Goal: Task Accomplishment & Management: Use online tool/utility

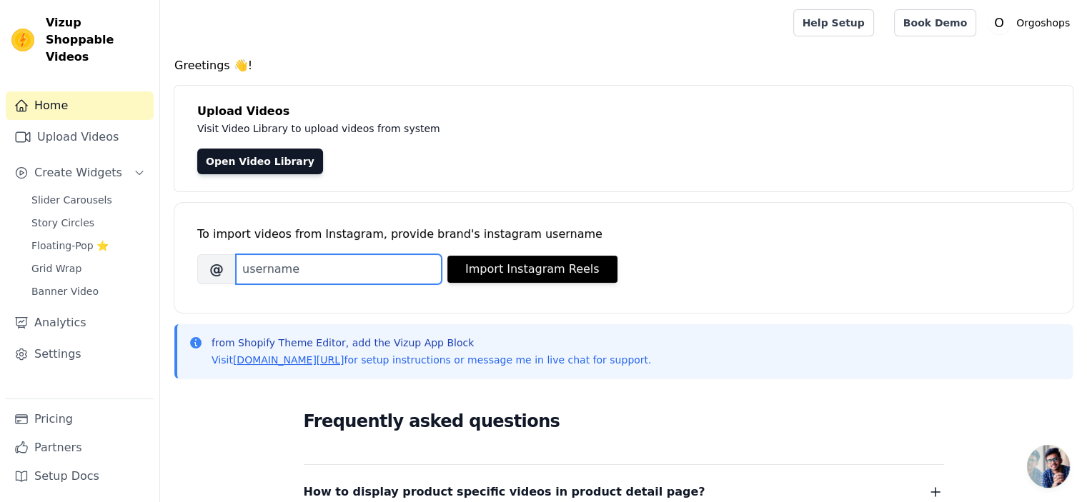
click at [272, 277] on input "Brand's Instagram Username" at bounding box center [339, 269] width 206 height 30
paste input "[URL][DOMAIN_NAME]"
type input "https://www.instagram.com/orgoshops/reels/"
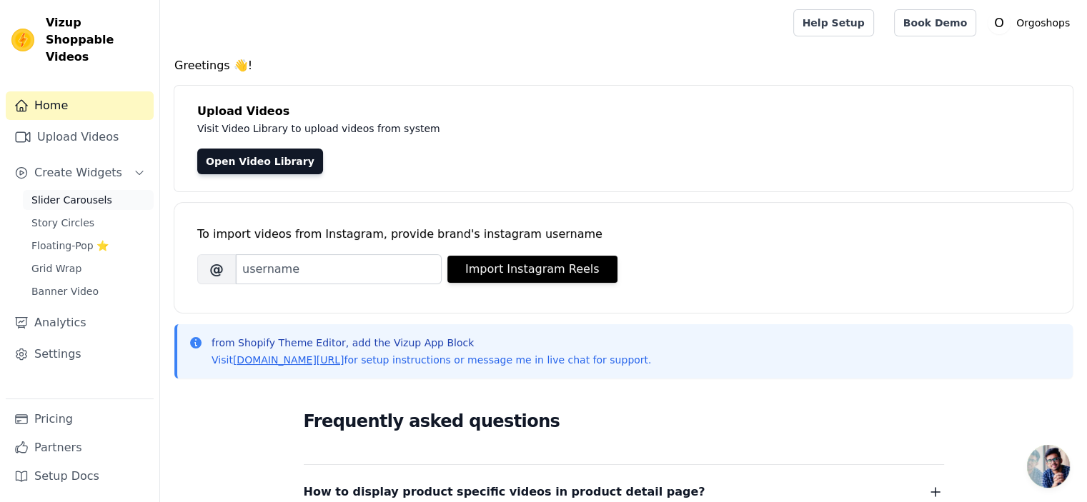
click at [51, 193] on span "Slider Carousels" at bounding box center [71, 200] width 81 height 14
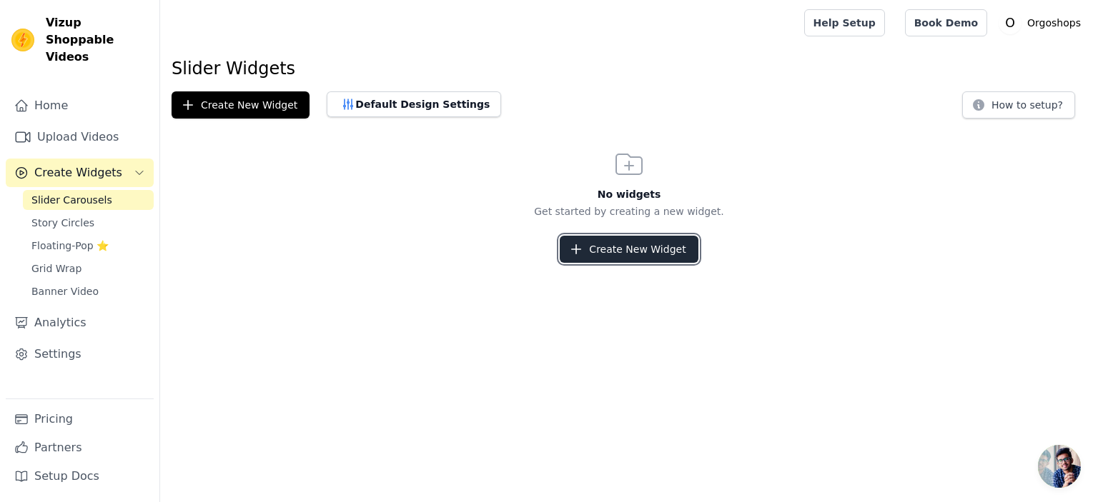
click at [671, 254] on button "Create New Widget" at bounding box center [629, 249] width 138 height 27
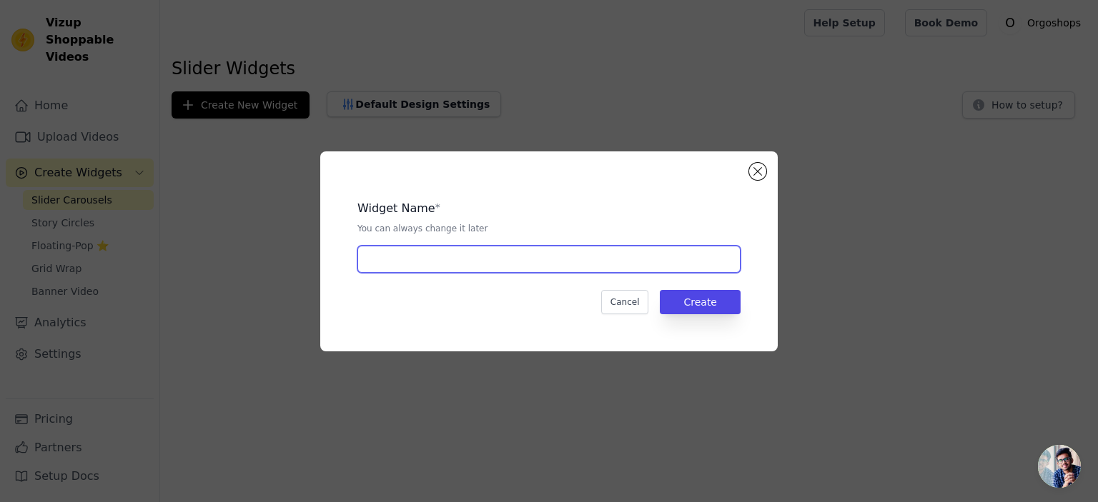
click at [541, 254] on input "text" at bounding box center [548, 259] width 383 height 27
type input "slider carousal"
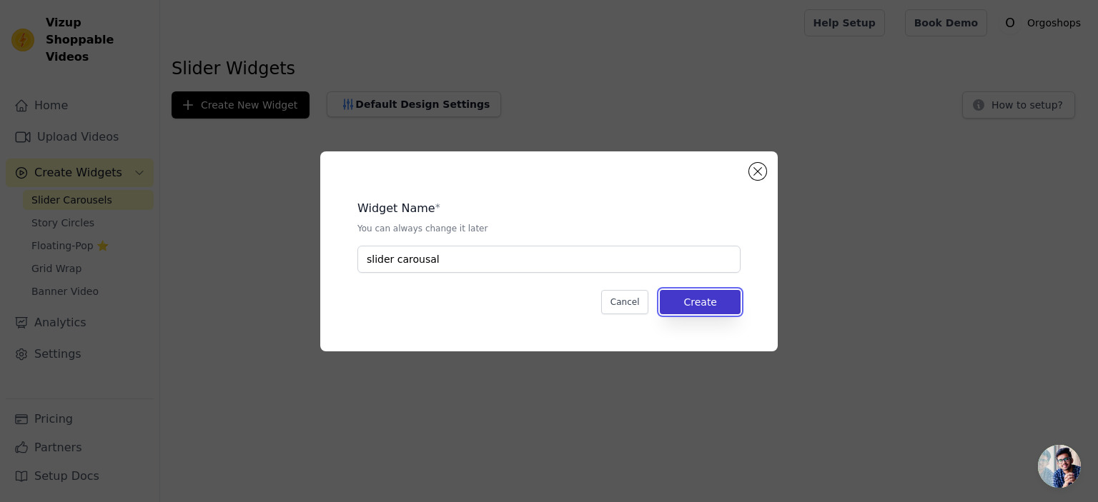
click at [698, 302] on button "Create" at bounding box center [700, 302] width 81 height 24
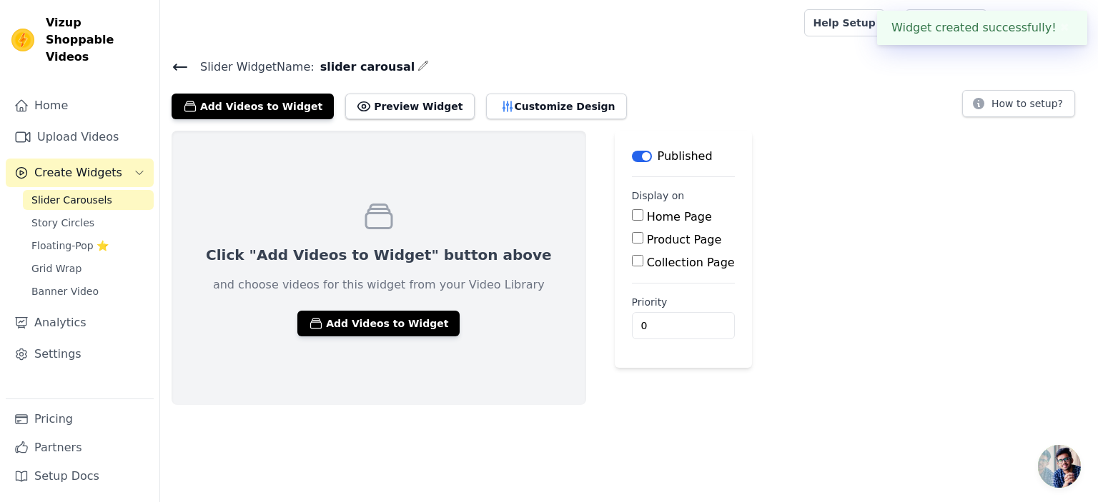
click at [632, 216] on input "Home Page" at bounding box center [637, 214] width 11 height 11
checkbox input "true"
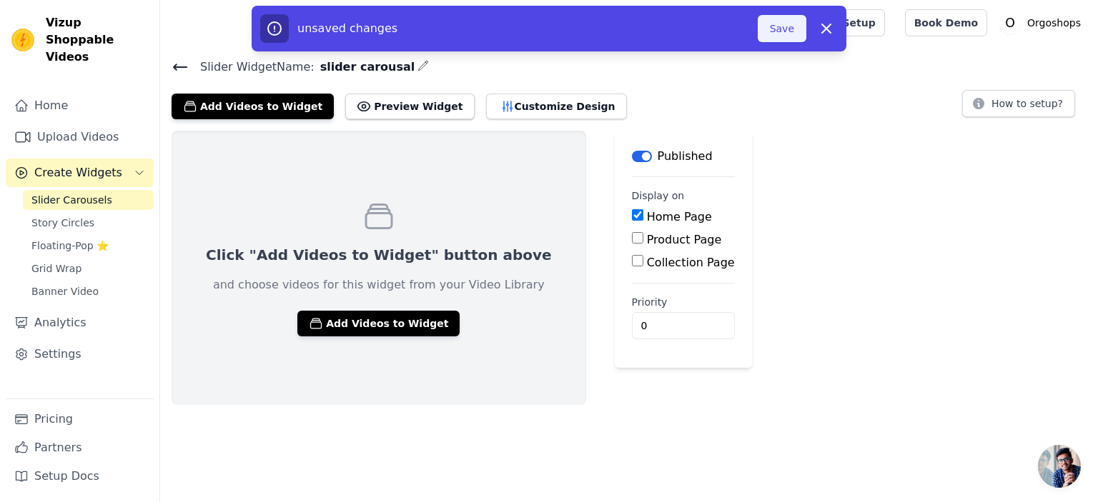
click at [780, 31] on button "Save" at bounding box center [782, 28] width 49 height 27
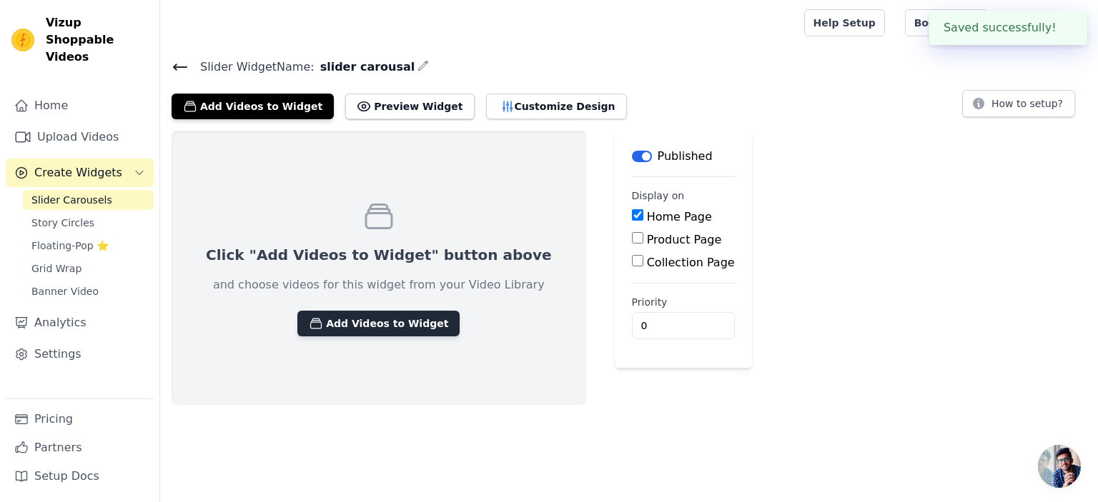
click at [335, 321] on button "Add Videos to Widget" at bounding box center [378, 324] width 162 height 26
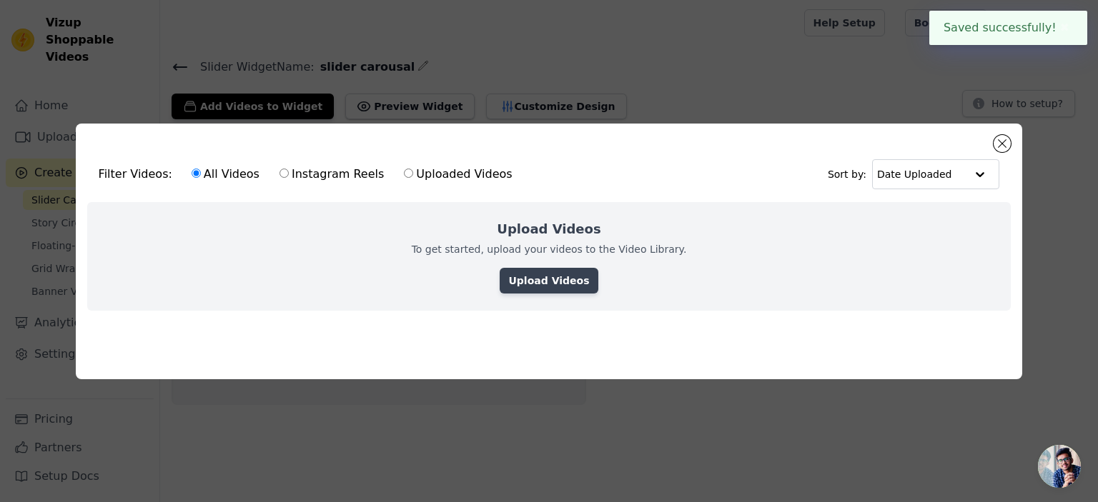
click at [543, 271] on link "Upload Videos" at bounding box center [549, 281] width 98 height 26
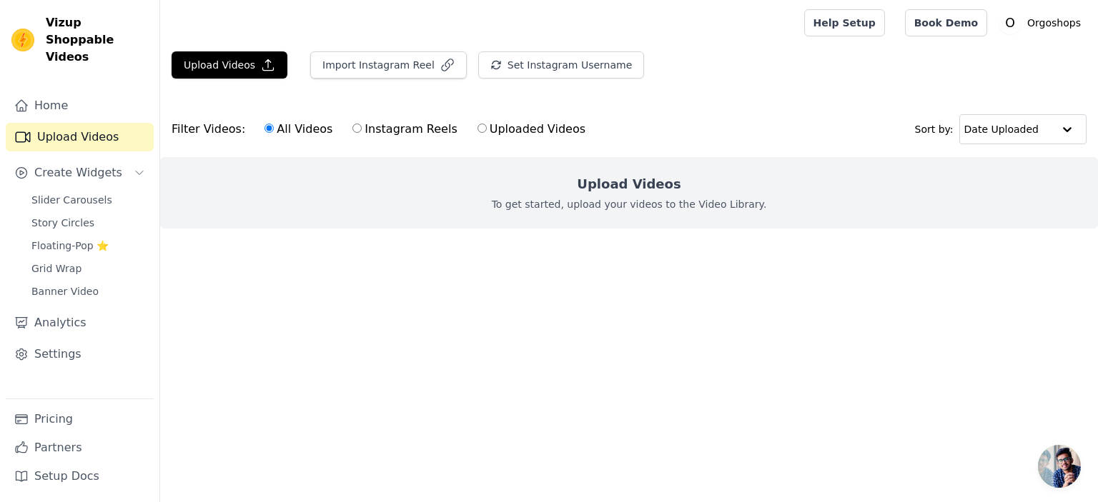
click at [637, 189] on h2 "Upload Videos" at bounding box center [629, 184] width 104 height 20
click at [352, 129] on input "Instagram Reels" at bounding box center [356, 128] width 9 height 9
radio input "true"
click at [337, 65] on button "Import Instagram Reel" at bounding box center [388, 64] width 157 height 27
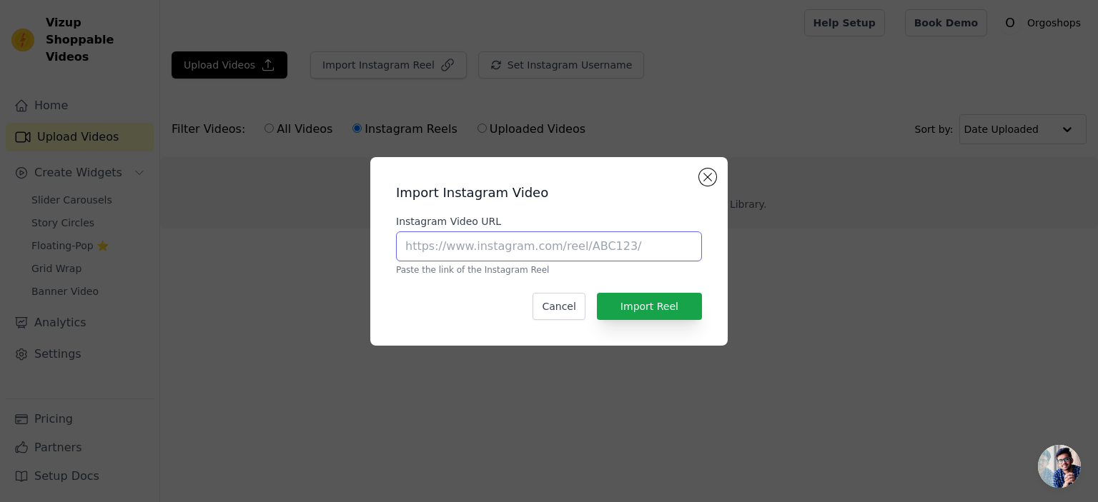
click at [446, 258] on input "Instagram Video URL" at bounding box center [549, 247] width 306 height 30
paste input "[URL][DOMAIN_NAME]"
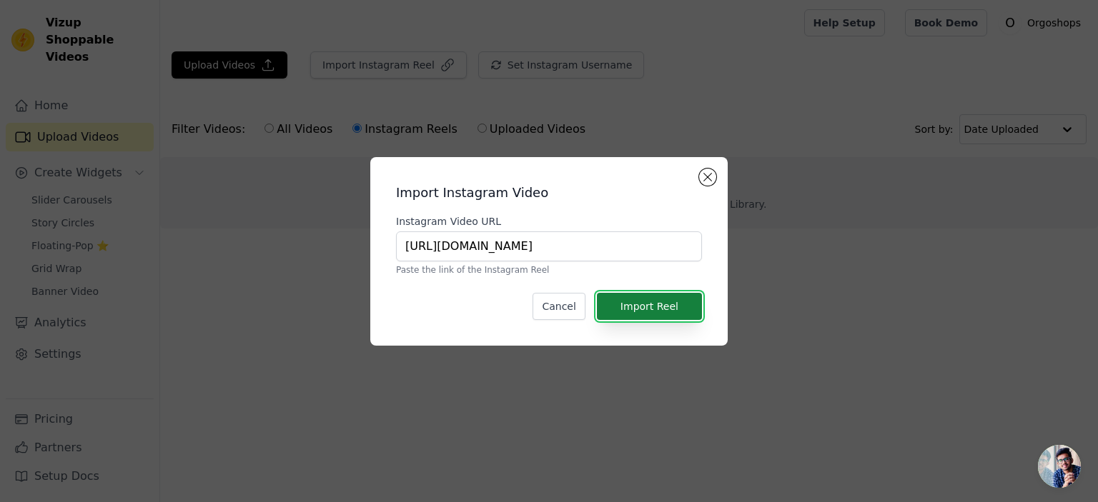
click at [643, 313] on button "Import Reel" at bounding box center [649, 306] width 105 height 27
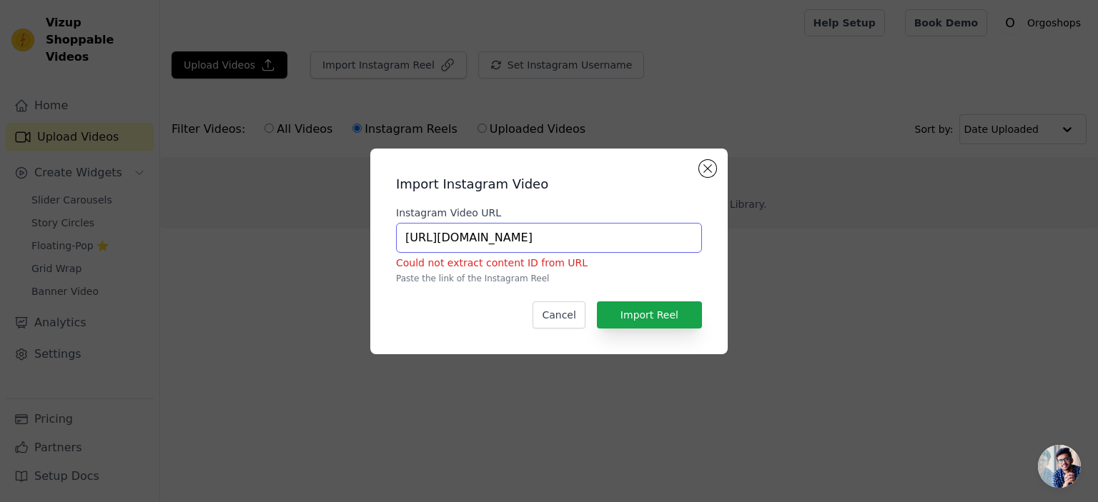
drag, startPoint x: 602, startPoint y: 242, endPoint x: 667, endPoint y: 242, distance: 65.0
click at [667, 242] on input "[URL][DOMAIN_NAME]" at bounding box center [549, 238] width 306 height 30
type input "[URL][DOMAIN_NAME]"
click at [640, 308] on button "Import Reel" at bounding box center [649, 315] width 105 height 27
click at [701, 169] on button "Close modal" at bounding box center [707, 168] width 17 height 17
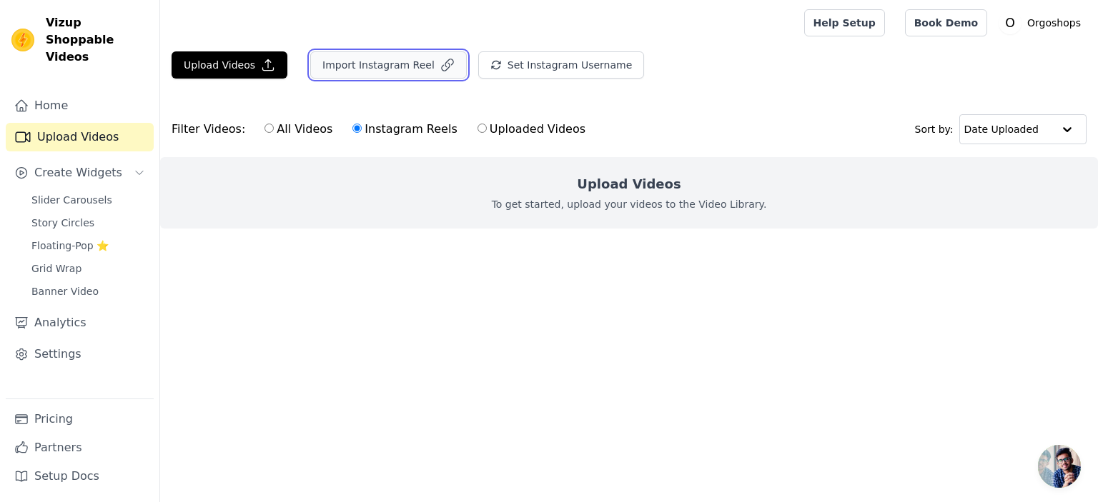
click at [354, 68] on button "Import Instagram Reel" at bounding box center [388, 64] width 157 height 27
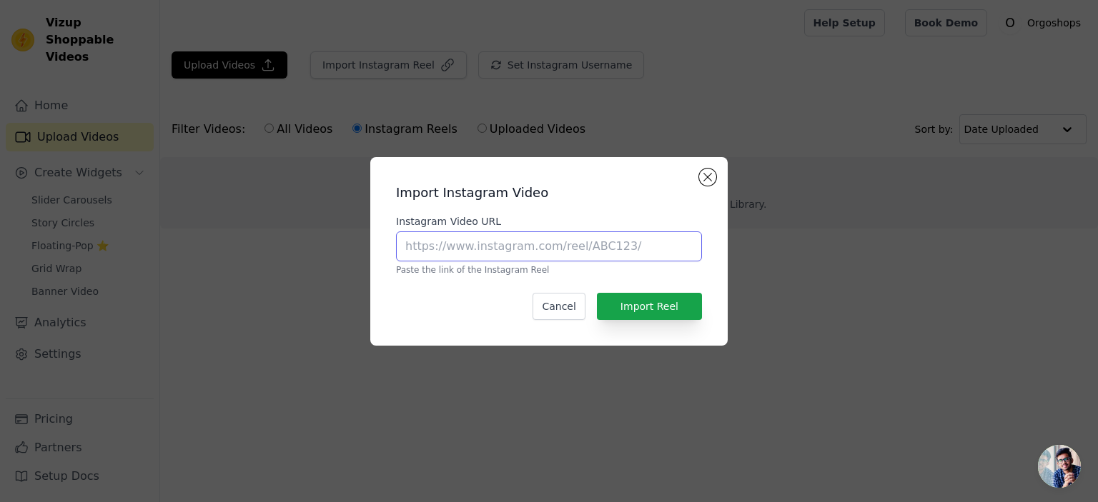
click at [414, 248] on input "Instagram Video URL" at bounding box center [549, 247] width 306 height 30
paste input "[URL][DOMAIN_NAME]"
type input "[URL][DOMAIN_NAME]"
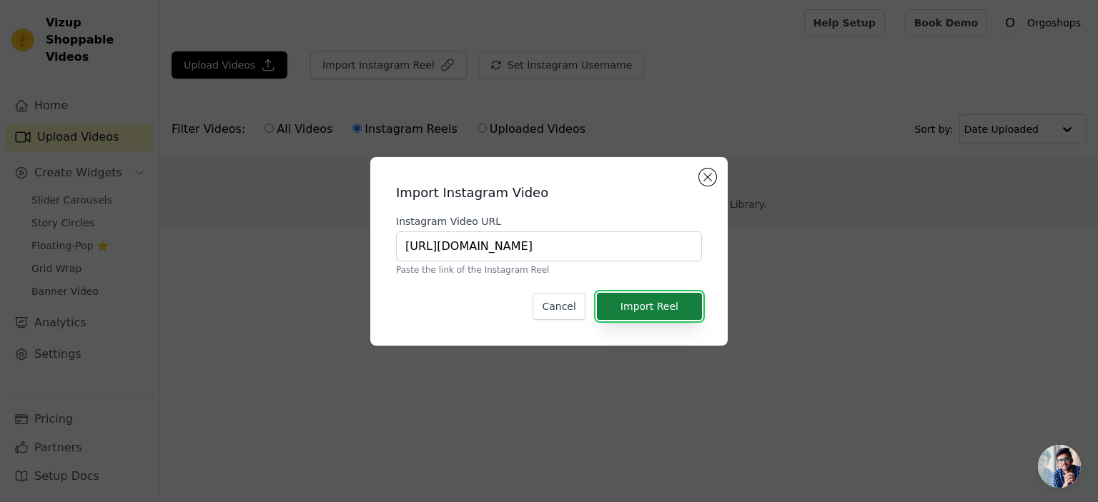
click at [658, 308] on button "Import Reel" at bounding box center [649, 306] width 105 height 27
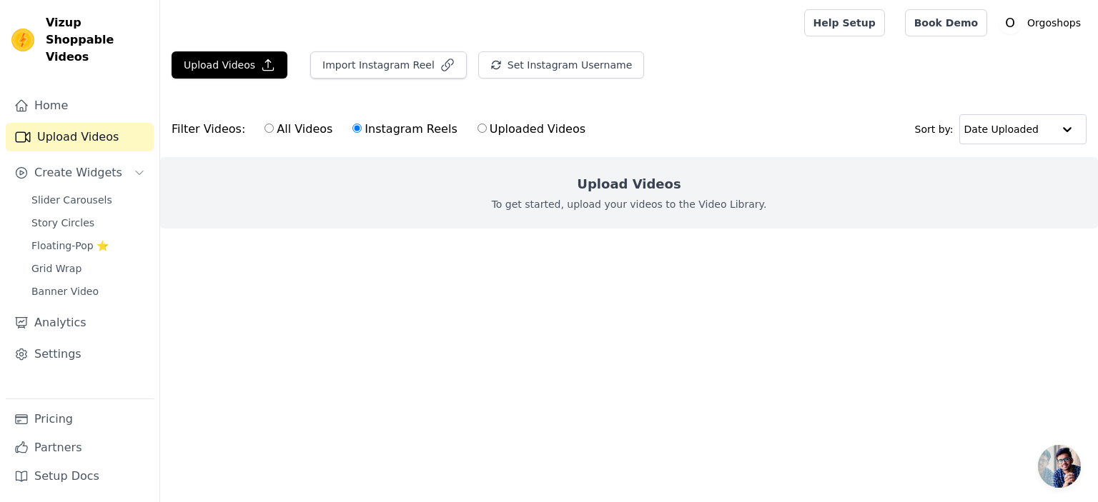
click at [264, 130] on input "All Videos" at bounding box center [268, 128] width 9 height 9
radio input "true"
click at [352, 126] on input "Instagram Reels" at bounding box center [356, 128] width 9 height 9
radio input "true"
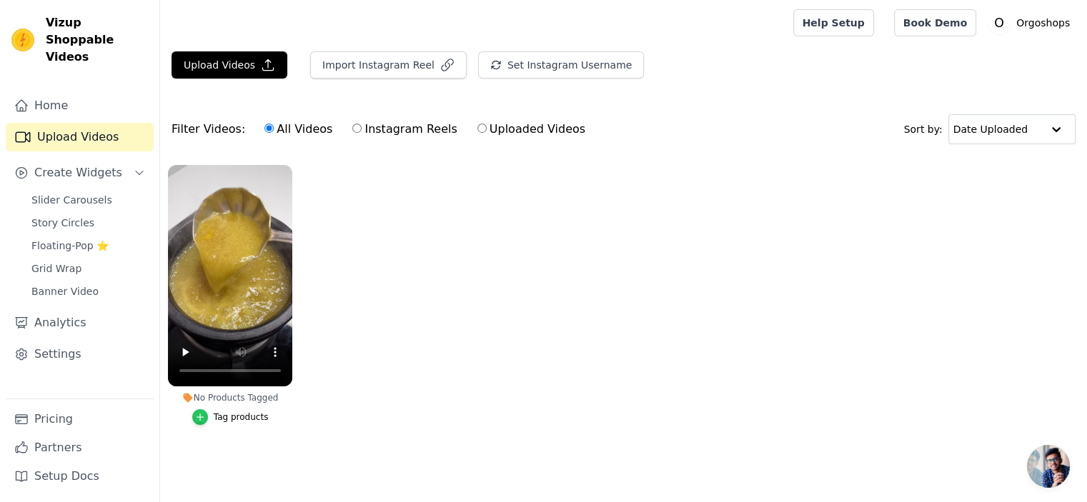
click at [203, 414] on icon "button" at bounding box center [200, 417] width 10 height 10
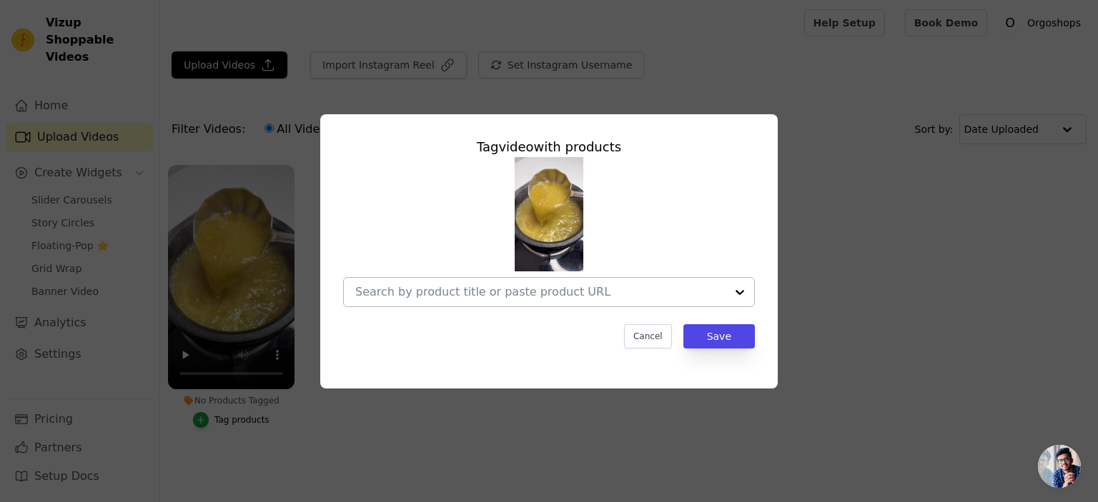
click at [597, 295] on input "No Products Tagged Tag video with products Cancel Save Tag products" at bounding box center [540, 292] width 370 height 14
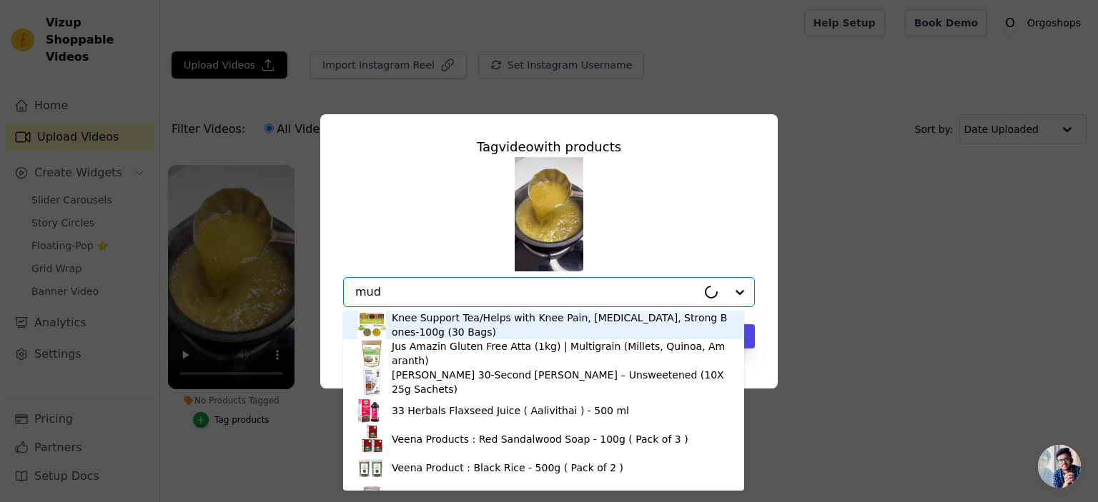
type input "muda"
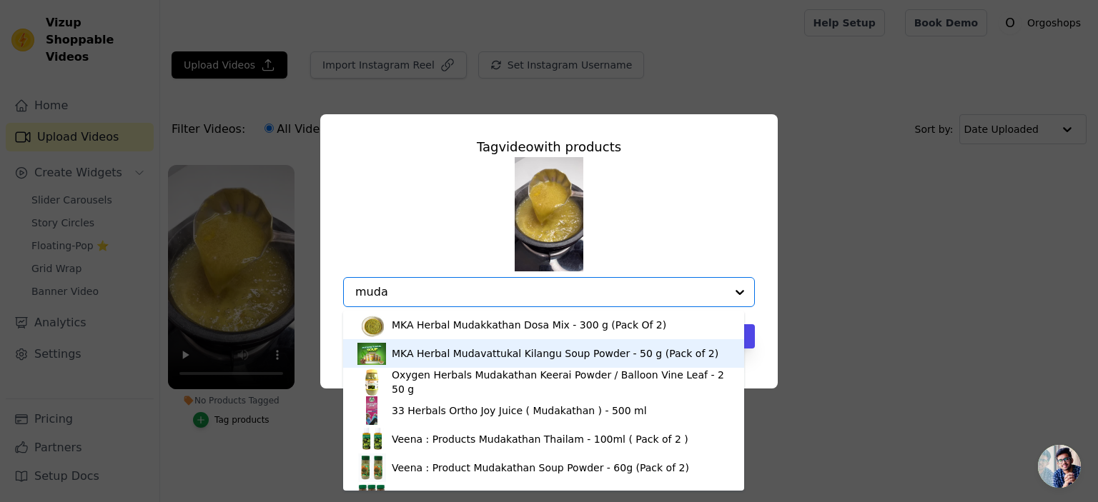
click at [553, 359] on div "MKA Herbal Mudavattukal Kilangu Soup Powder - 50 g (Pack of 2)" at bounding box center [555, 354] width 327 height 14
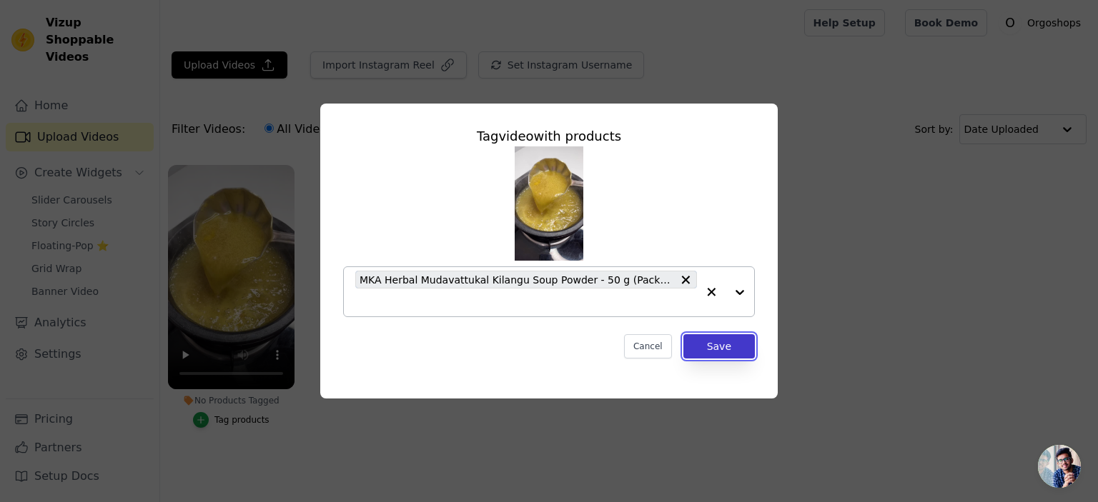
click at [738, 352] on button "Save" at bounding box center [718, 346] width 71 height 24
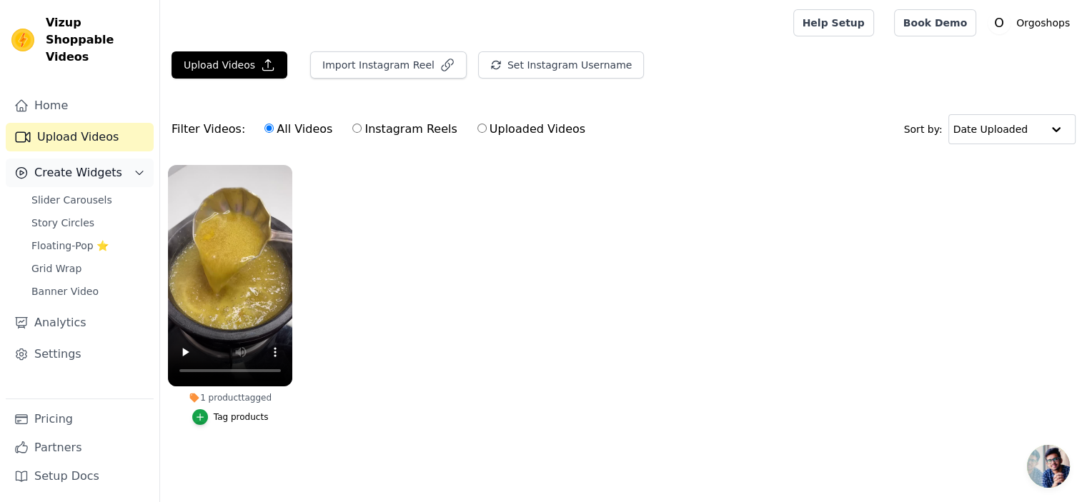
click at [137, 167] on icon "Sidebar" at bounding box center [139, 172] width 11 height 11
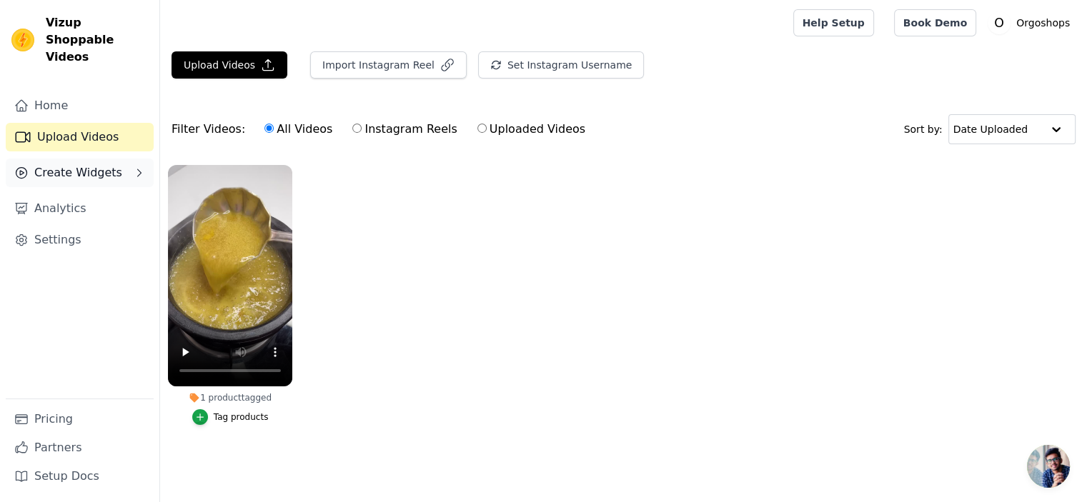
click at [137, 167] on icon "Sidebar" at bounding box center [139, 172] width 11 height 11
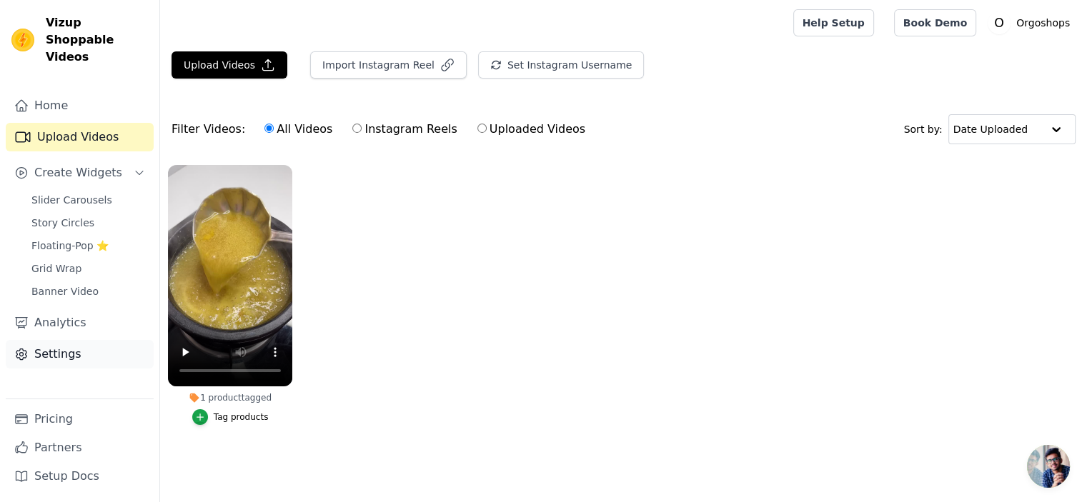
click at [60, 340] on link "Settings" at bounding box center [80, 354] width 148 height 29
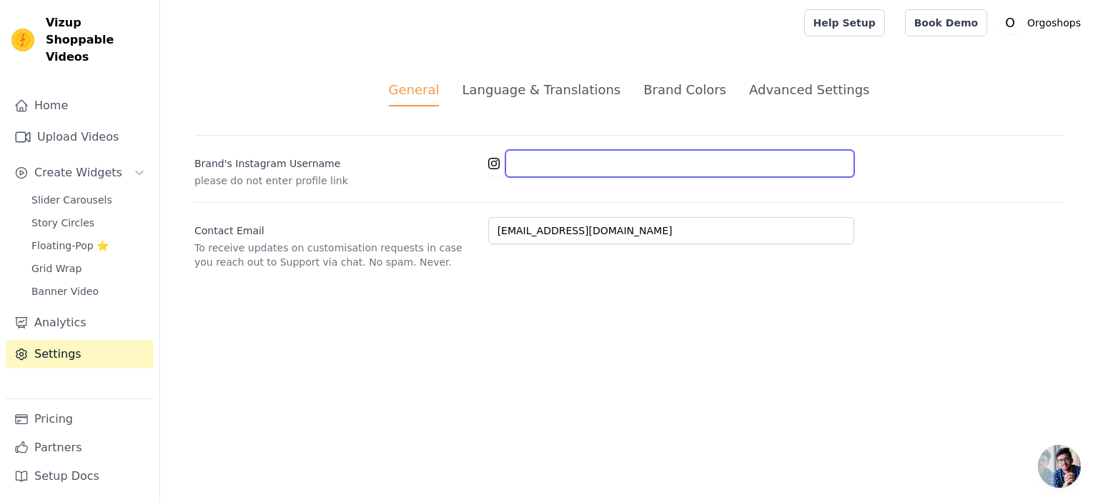
click at [577, 171] on input "Brand's Instagram Username" at bounding box center [679, 163] width 349 height 27
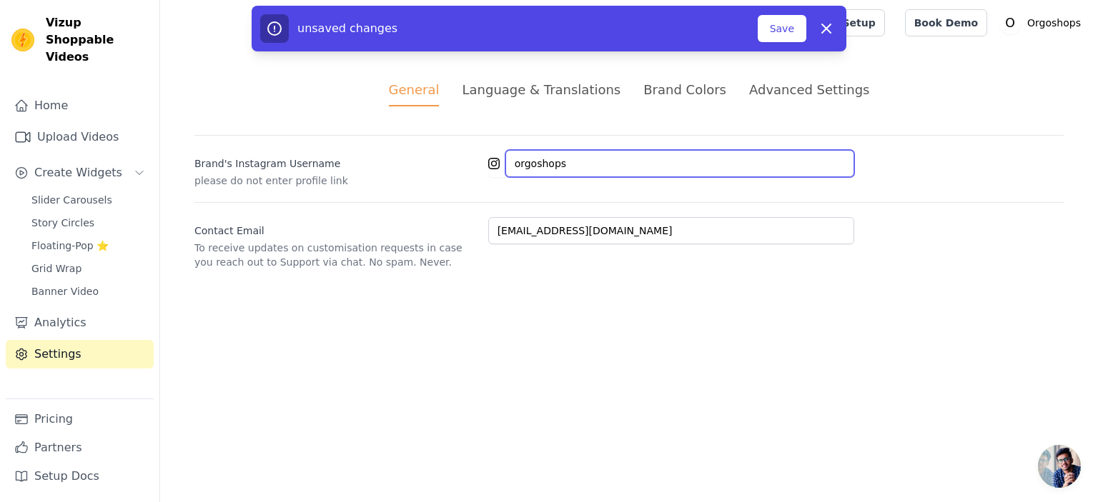
drag, startPoint x: 520, startPoint y: 168, endPoint x: 510, endPoint y: 168, distance: 9.3
click at [510, 168] on input "orgoshops" at bounding box center [679, 163] width 349 height 27
click at [585, 162] on input "Orgoshops" at bounding box center [679, 163] width 349 height 27
type input "Orgoshops"
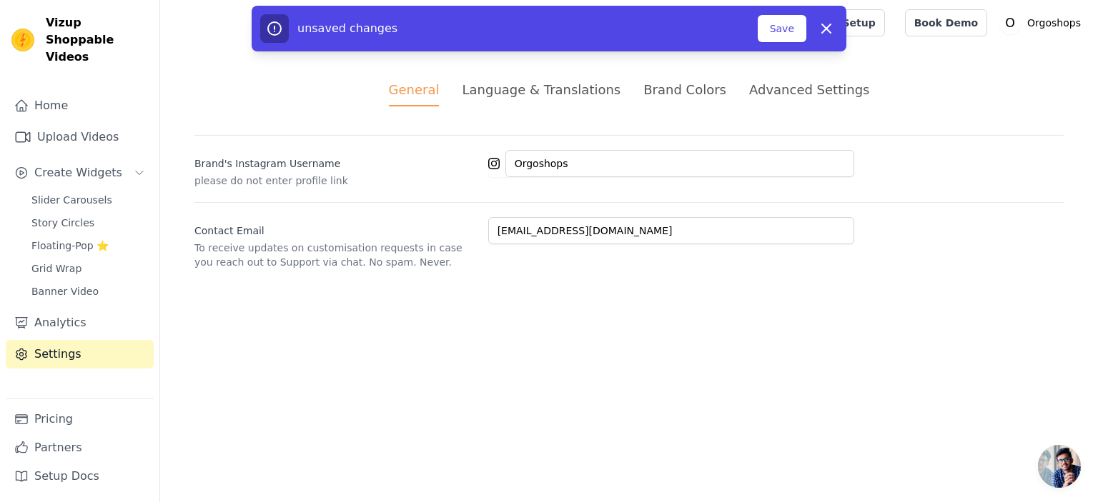
click at [579, 191] on div "Brand's Instagram Username please do not enter profile link Orgoshops Contact E…" at bounding box center [628, 202] width 869 height 134
click at [783, 35] on button "Save" at bounding box center [782, 28] width 49 height 27
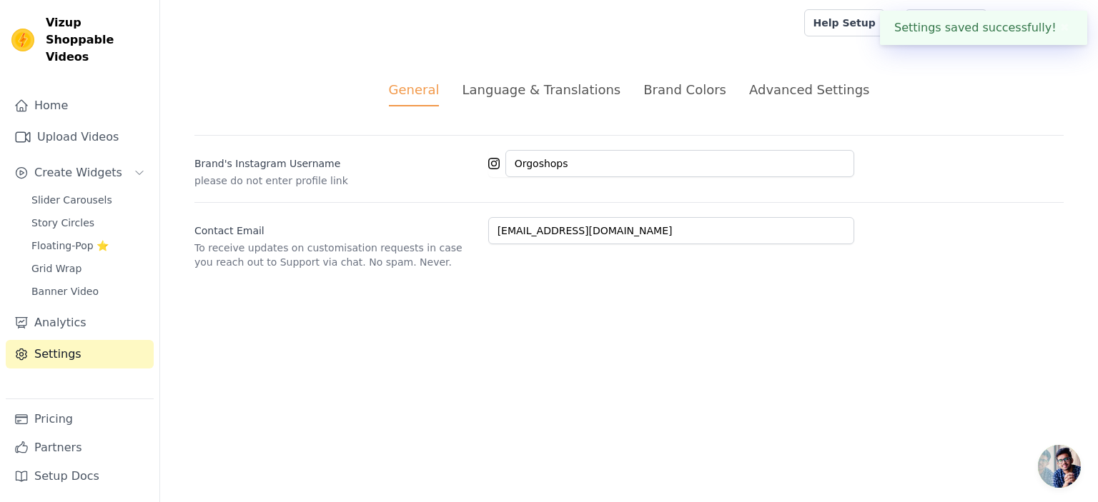
type input "orgoshops"
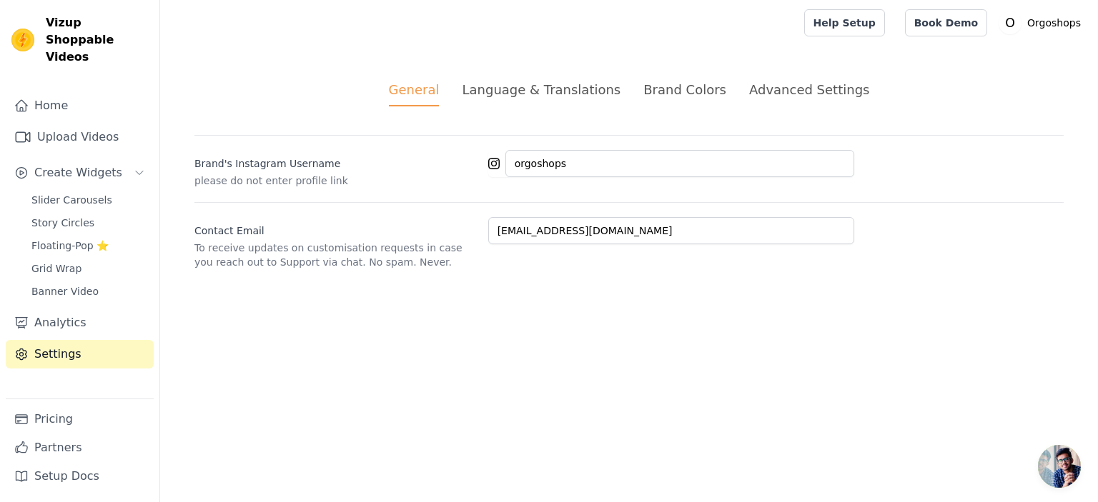
click at [541, 97] on div "Language & Translations" at bounding box center [541, 89] width 159 height 19
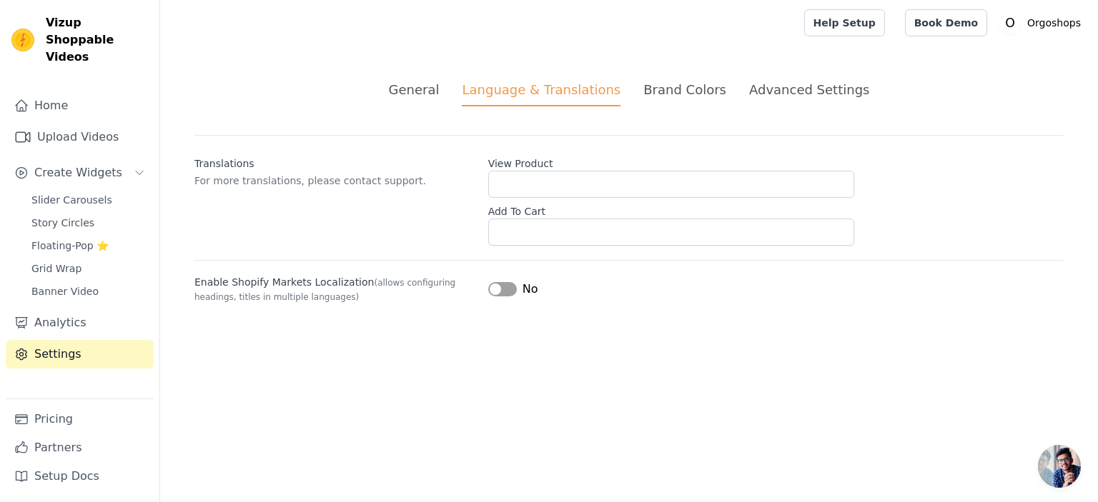
click at [666, 99] on li "Brand Colors" at bounding box center [684, 93] width 83 height 26
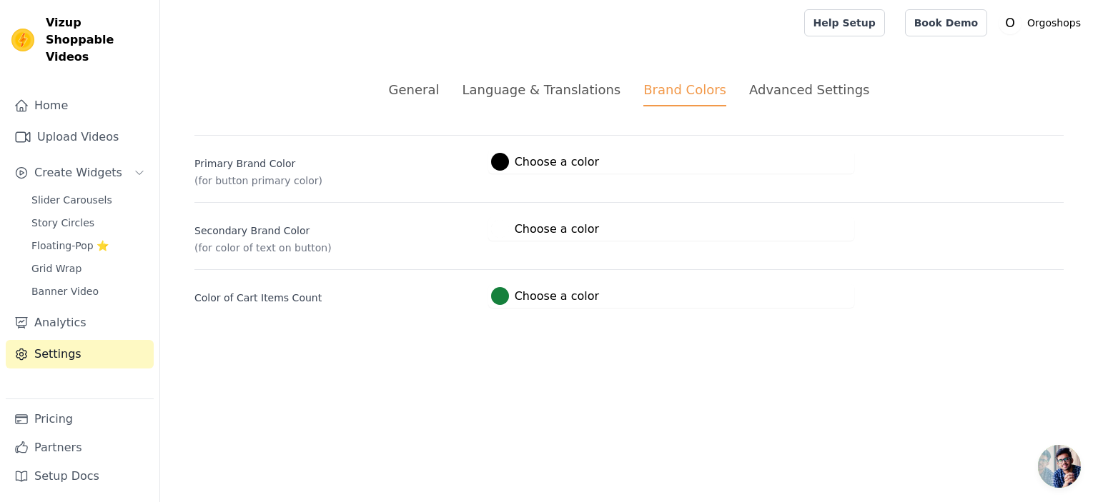
click at [503, 159] on div at bounding box center [500, 162] width 18 height 18
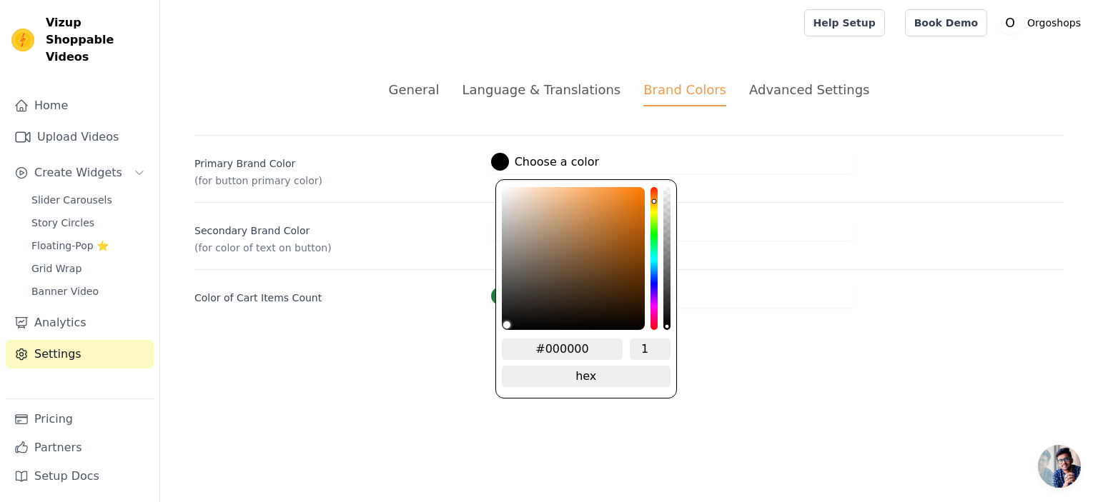
drag, startPoint x: 652, startPoint y: 188, endPoint x: 653, endPoint y: 196, distance: 8.0
click at [653, 196] on div "hue channel" at bounding box center [653, 258] width 7 height 143
click at [637, 194] on div "color picker" at bounding box center [573, 258] width 143 height 143
type input "#ee790b"
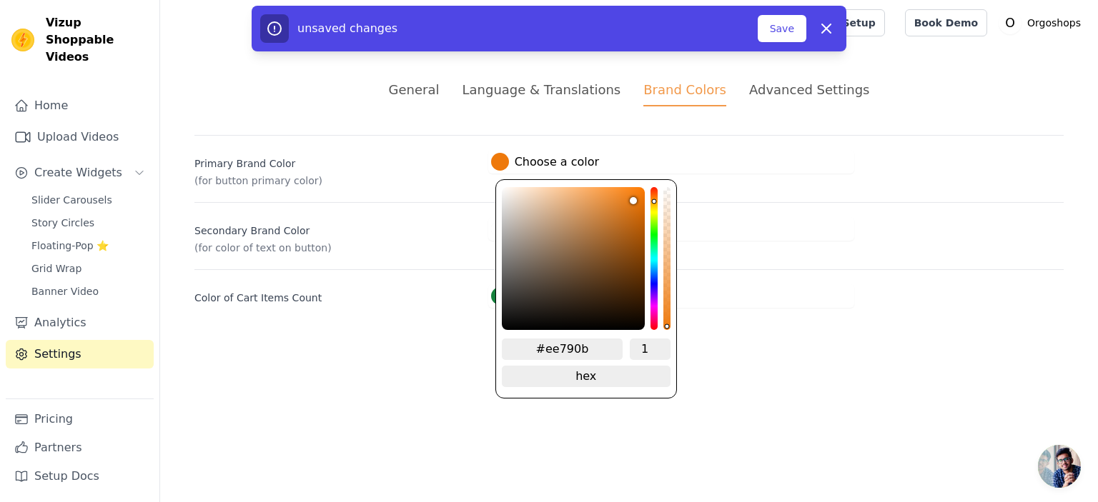
type input "#d96c06"
click at [640, 206] on div "color picker" at bounding box center [573, 258] width 143 height 143
type input "#cc6403"
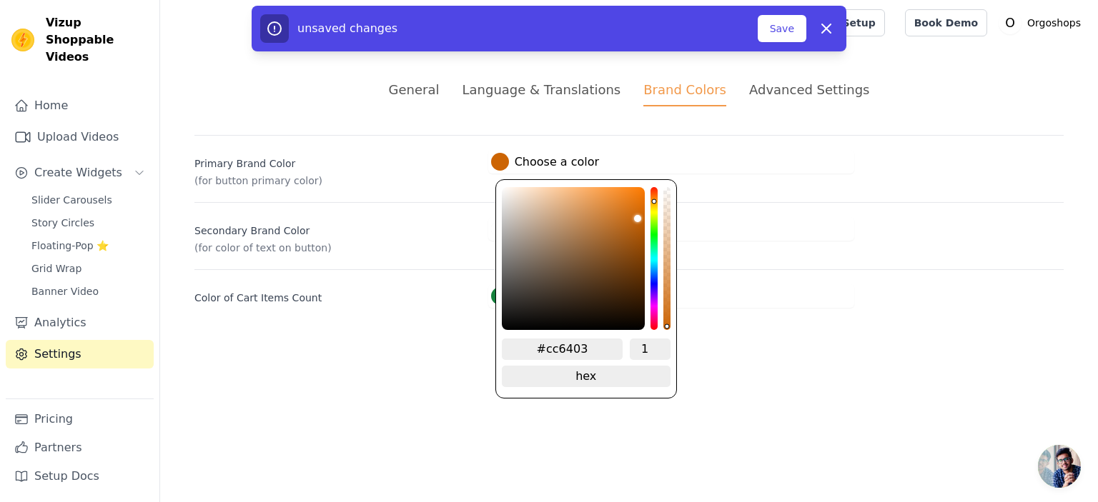
click at [642, 213] on div "color picker" at bounding box center [573, 258] width 143 height 143
type input "#9d4d03"
click at [642, 239] on div "color picker" at bounding box center [573, 258] width 143 height 143
type input "#8c4605"
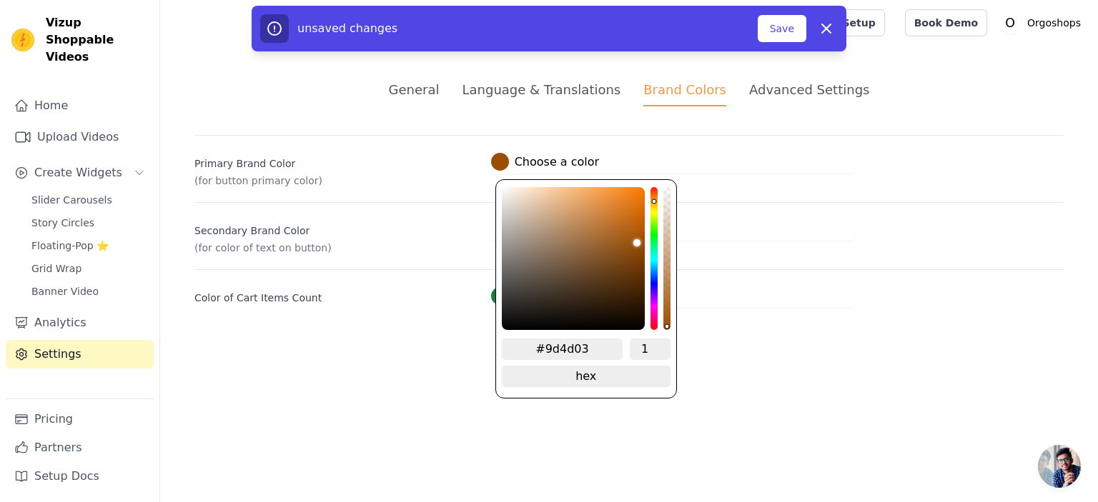
type input "#8c4605"
click at [640, 249] on div "color picker" at bounding box center [573, 258] width 143 height 143
type input "#884505"
type input "#884404"
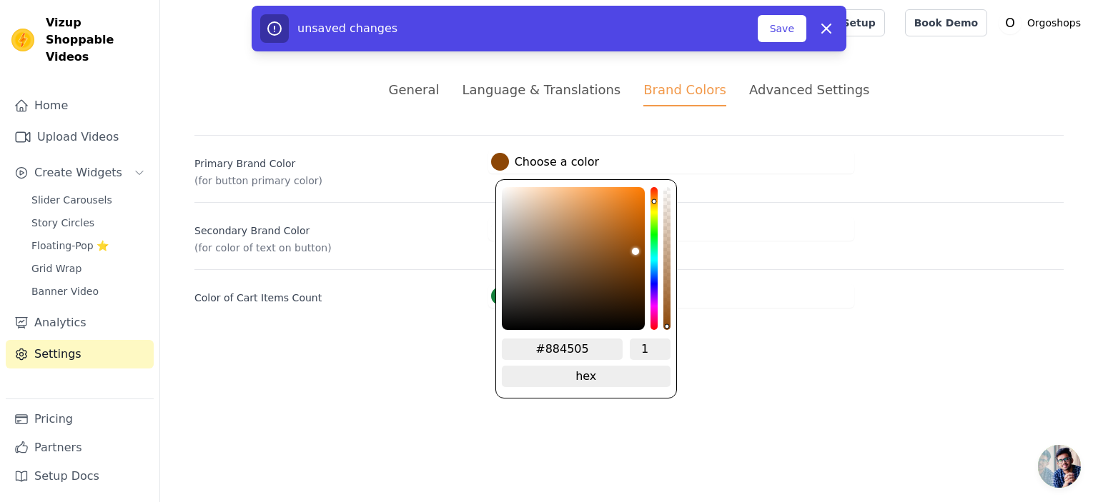
type input "#884404"
type input "#8a4404"
type input "#8a4302"
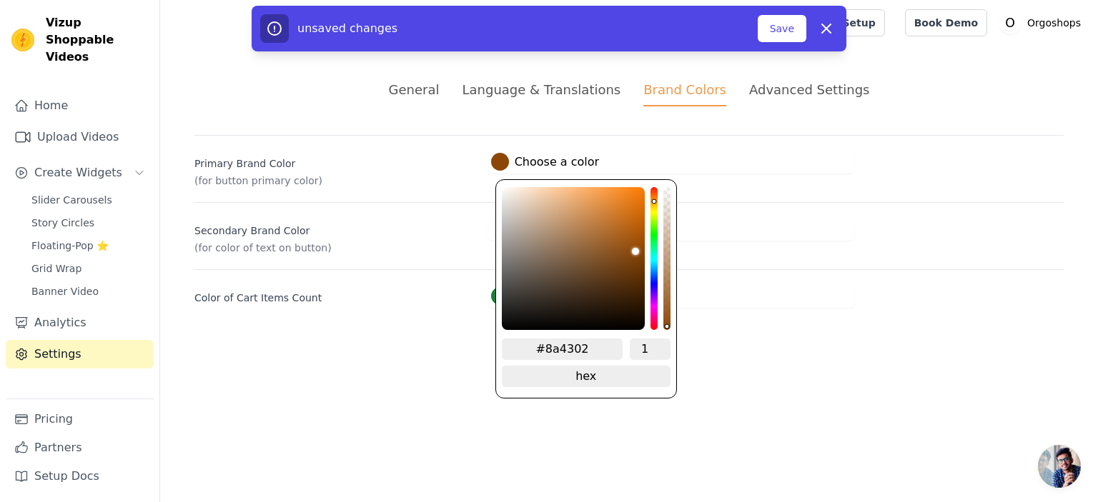
type input "#8a4301"
type input "#8a4300"
type input "#8e4502"
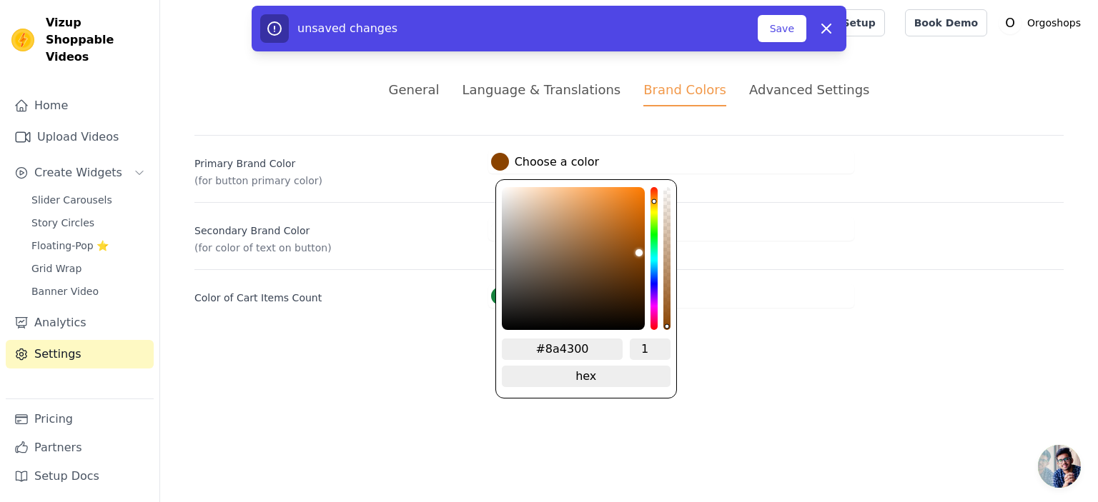
type input "#8e4502"
type input "#904702"
type input "#984b03"
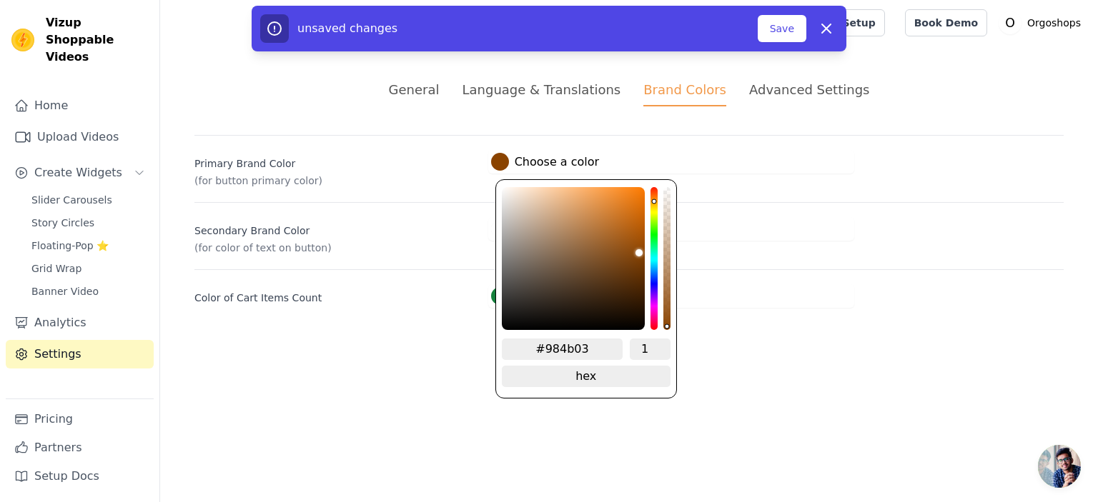
type input "#a25004"
type input "#a75305"
type input "#ac5605"
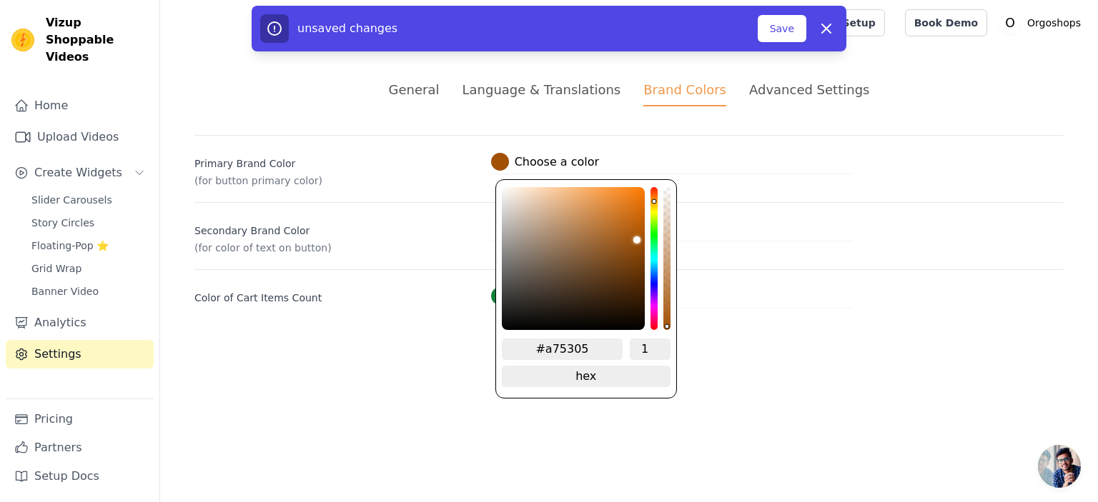
type input "#ac5605"
type input "#af5705"
type input "#b05805"
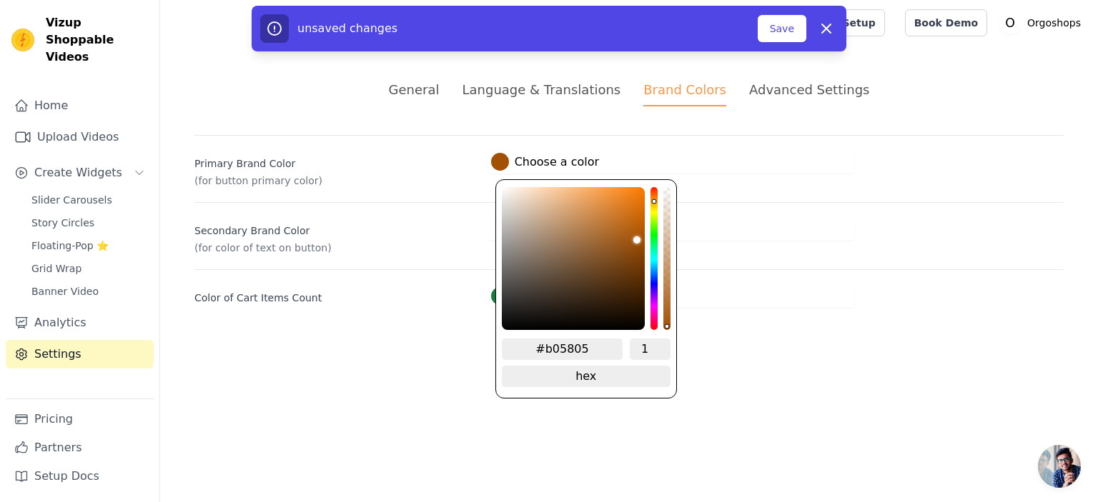
type input "#b15805"
type input "#b65b06"
type input "#ba5e07"
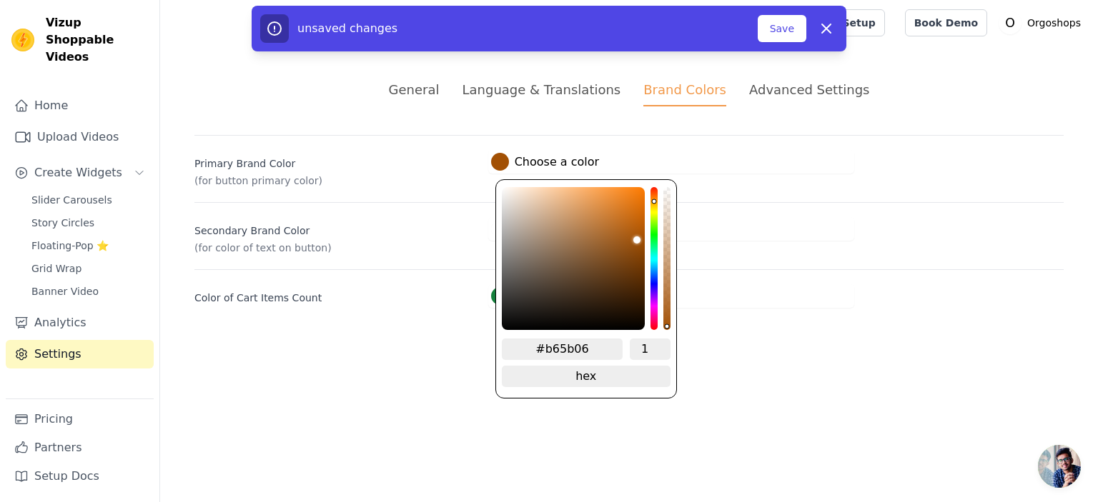
type input "#ba5e07"
type input "#c16108"
type input "#c36308"
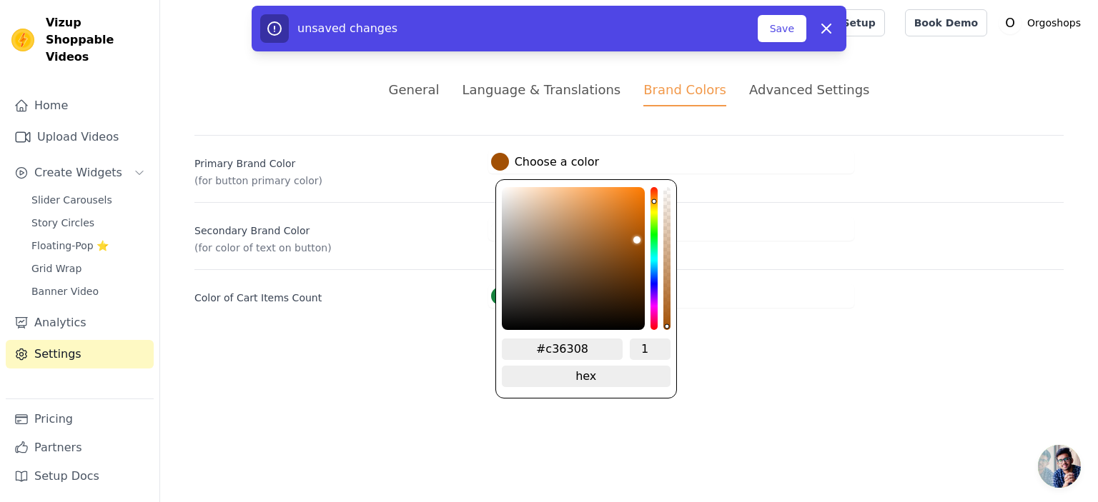
type input "#c66408"
type input "#c86508"
type input "#c96609"
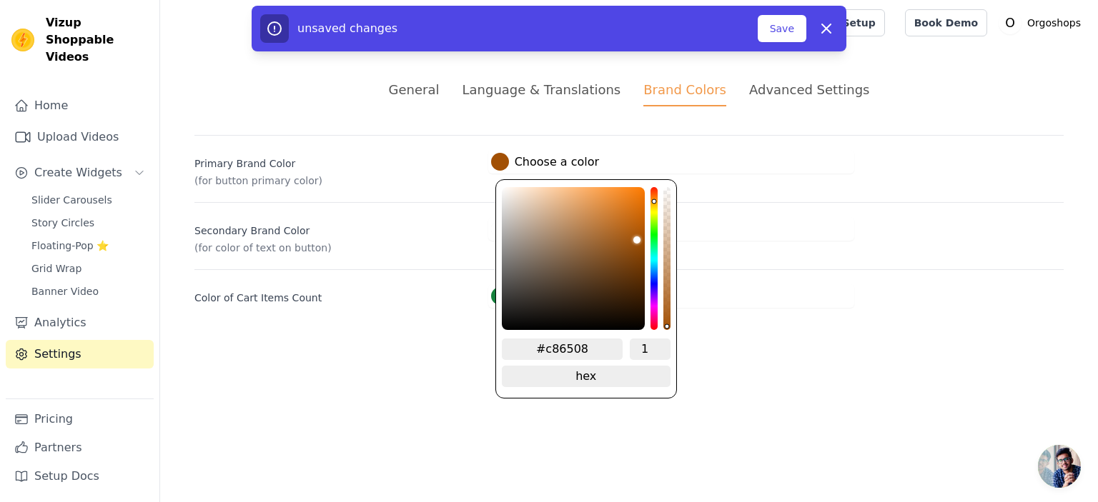
type input "#c96609"
type input "#cb6609"
type input "#cc6709"
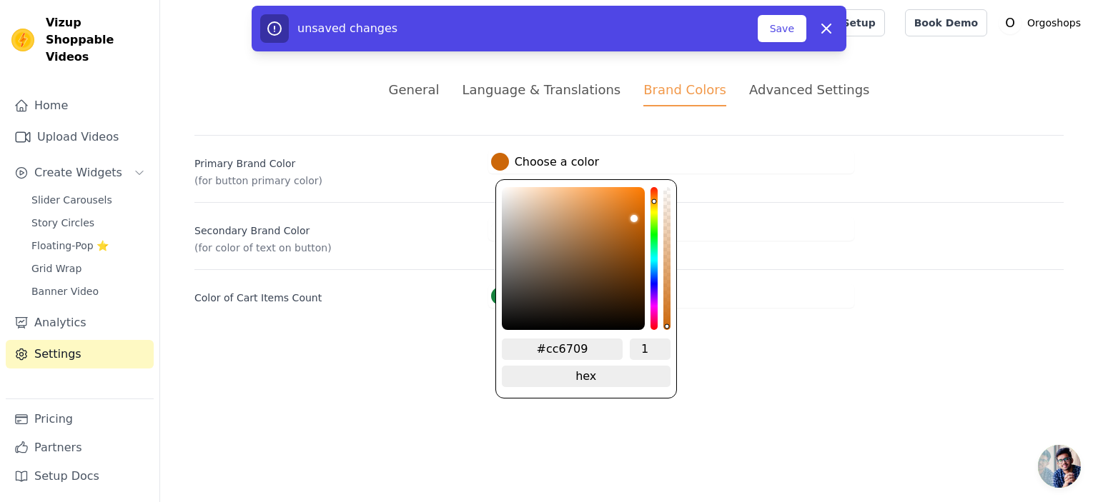
type input "#cd6809"
type input "#d06909"
type input "#d26a09"
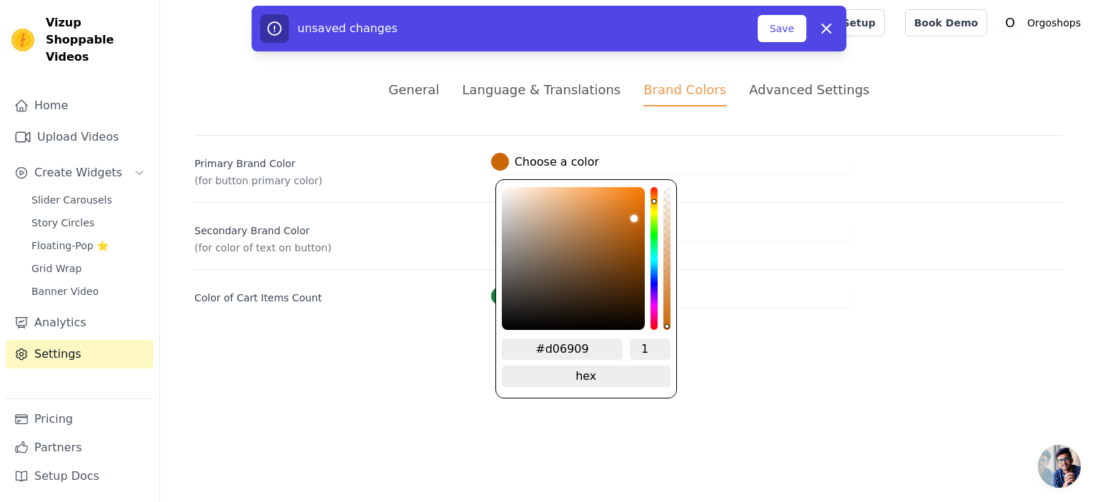
type input "#d26a09"
type input "#d46b09"
type input "#d56c09"
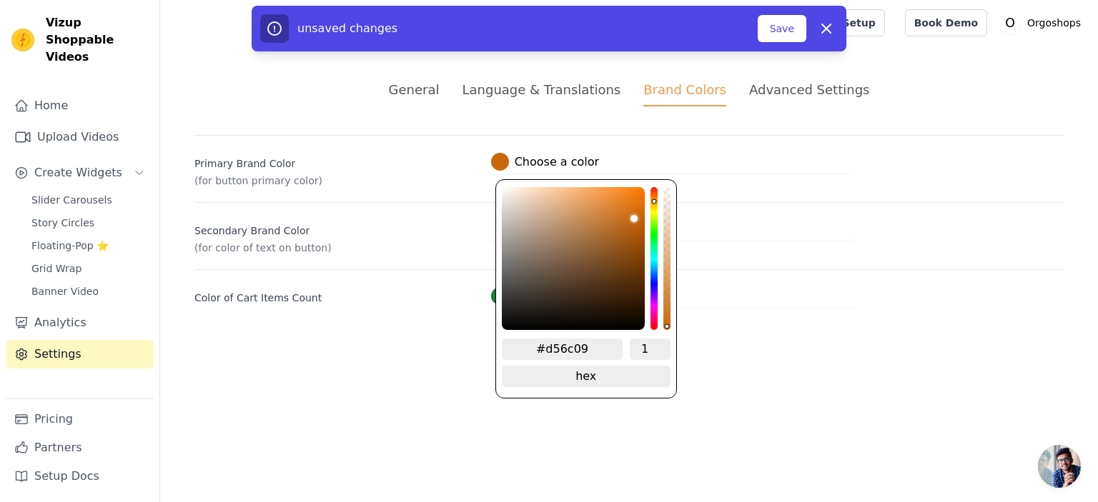
type input "#d76c08"
type input "#da6d07"
type input "#dd6d05"
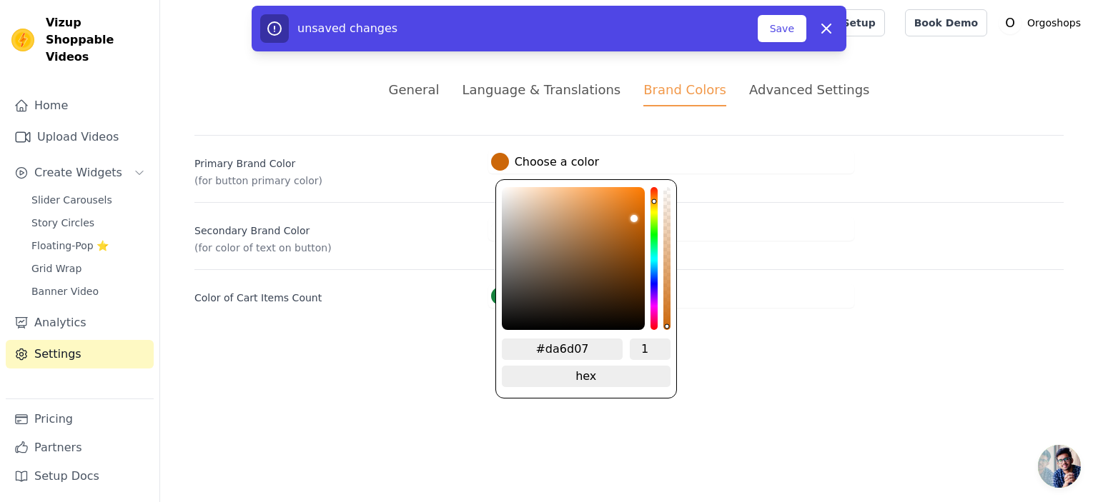
type input "#dd6d05"
type input "#e06e04"
type input "#e46f02"
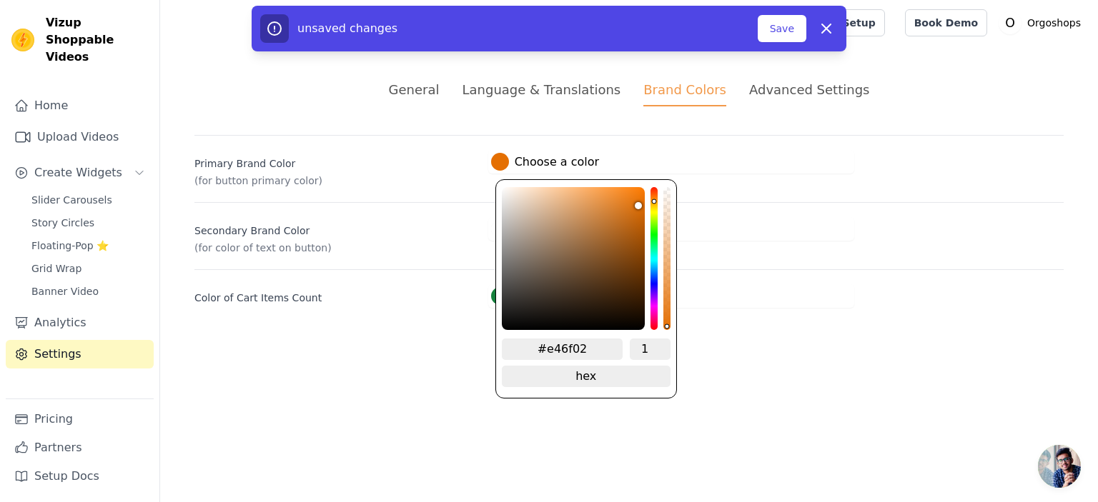
type input "#e87000"
type input "#eb7100"
type input "#ed7300"
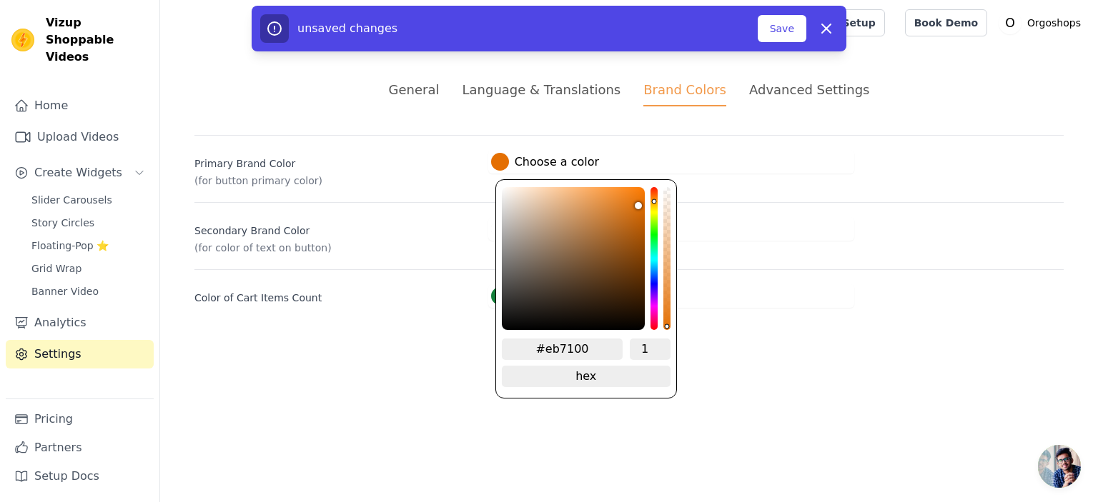
type input "#ed7300"
type input "#ee7300"
type input "#f17400"
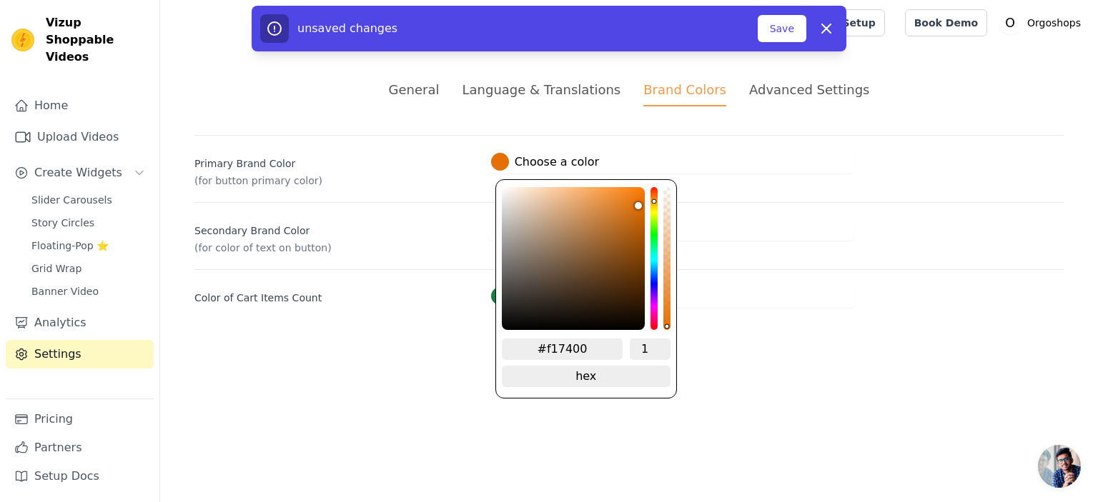
type input "#f57600"
type input "#f67700"
type input "#f77800"
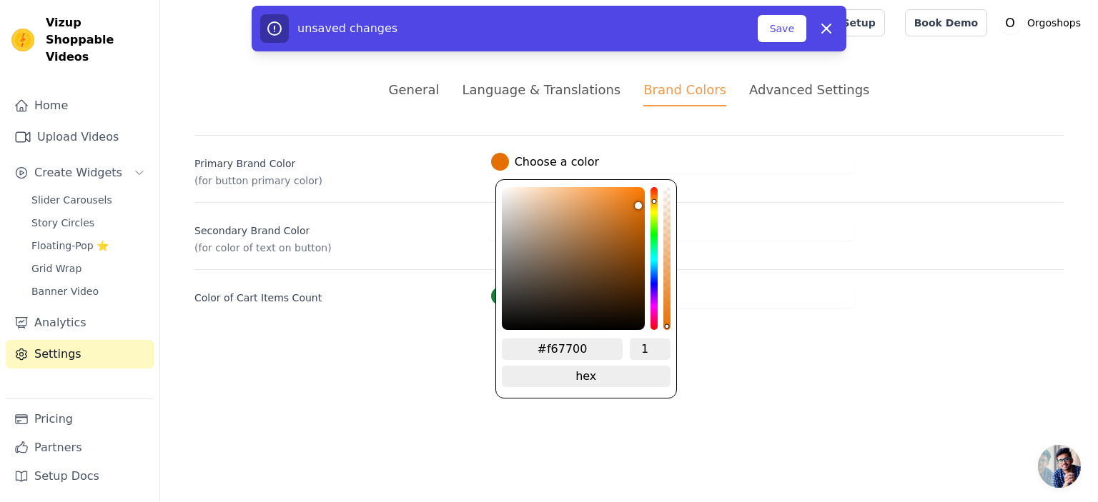
type input "#f77800"
type input "#f57600"
type input "#f47600"
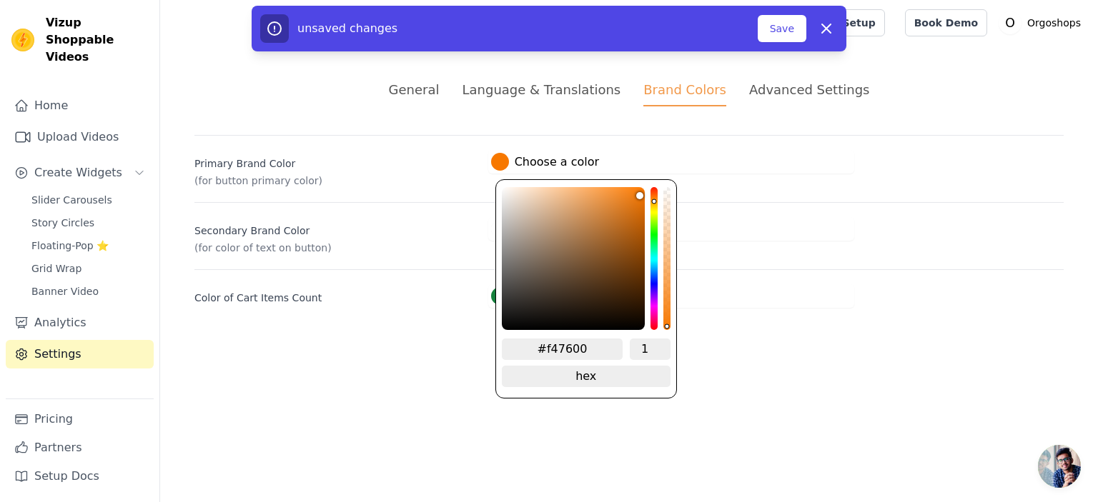
type input "#f07400"
type input "#eb7100"
type input "#e97100"
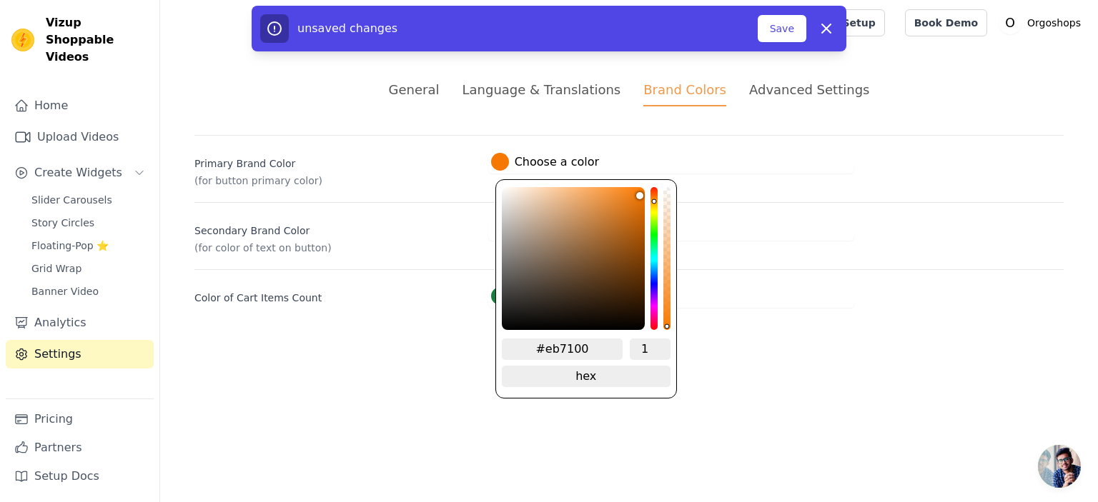
type input "#e97100"
type input "#e87000"
type input "#e77000"
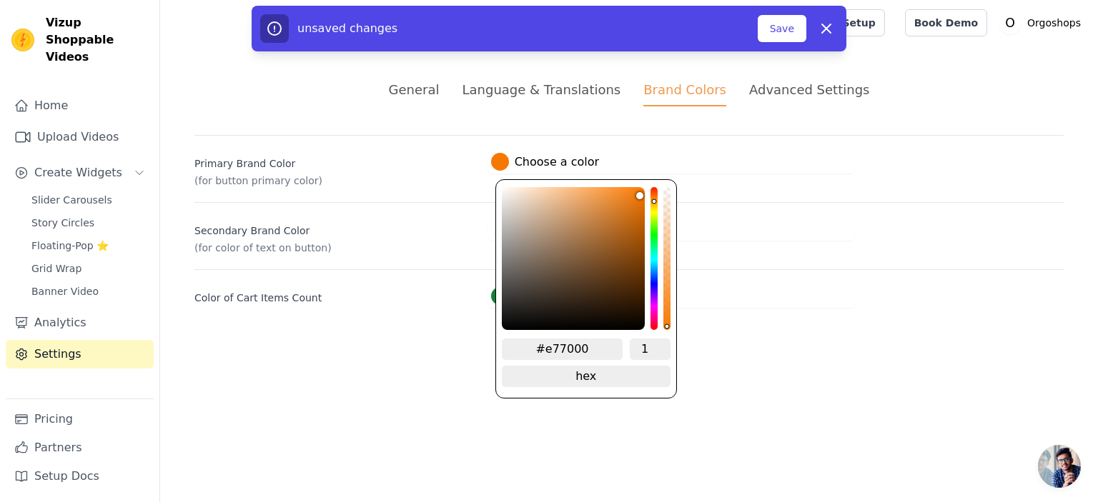
type input "#e66f00"
type input "#e46e00"
type input "#e36e00"
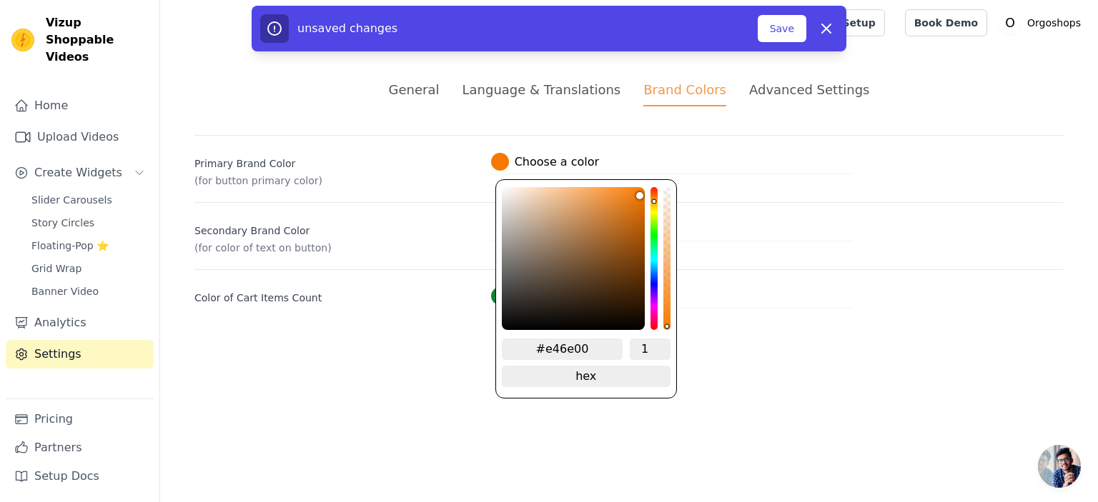
type input "#e36e00"
drag, startPoint x: 635, startPoint y: 252, endPoint x: 655, endPoint y: 200, distance: 56.1
click at [655, 200] on div "#e36e00 1 hex change to rgb" at bounding box center [586, 288] width 182 height 219
click at [782, 31] on button "Save" at bounding box center [782, 28] width 49 height 27
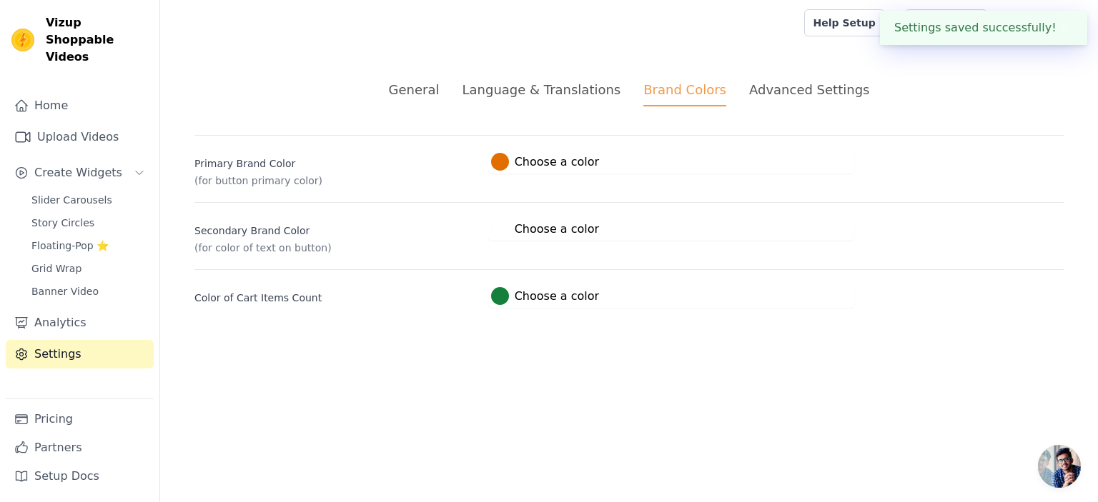
click at [781, 90] on div "Advanced Settings" at bounding box center [809, 89] width 120 height 19
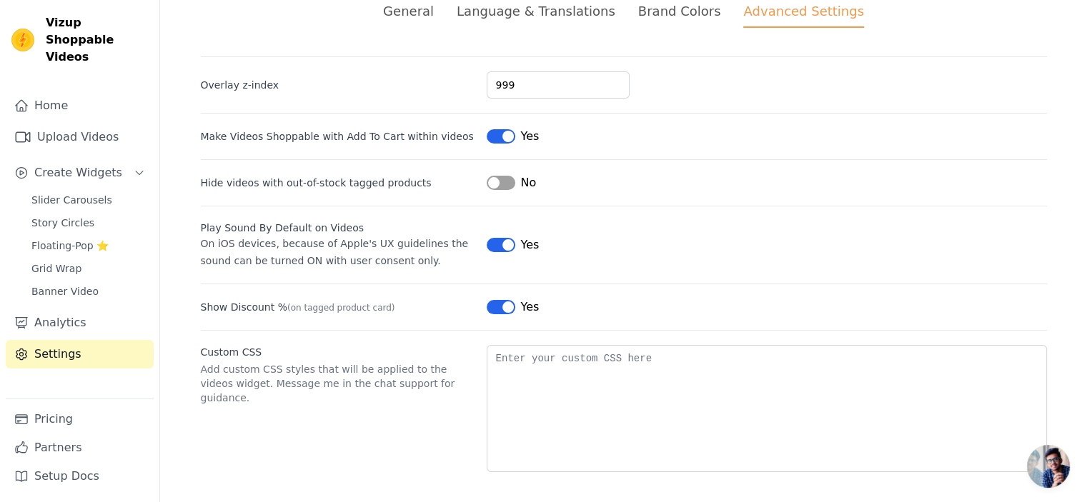
scroll to position [81, 0]
click at [47, 420] on link "Pricing" at bounding box center [80, 419] width 148 height 29
